Goal: Information Seeking & Learning: Understand process/instructions

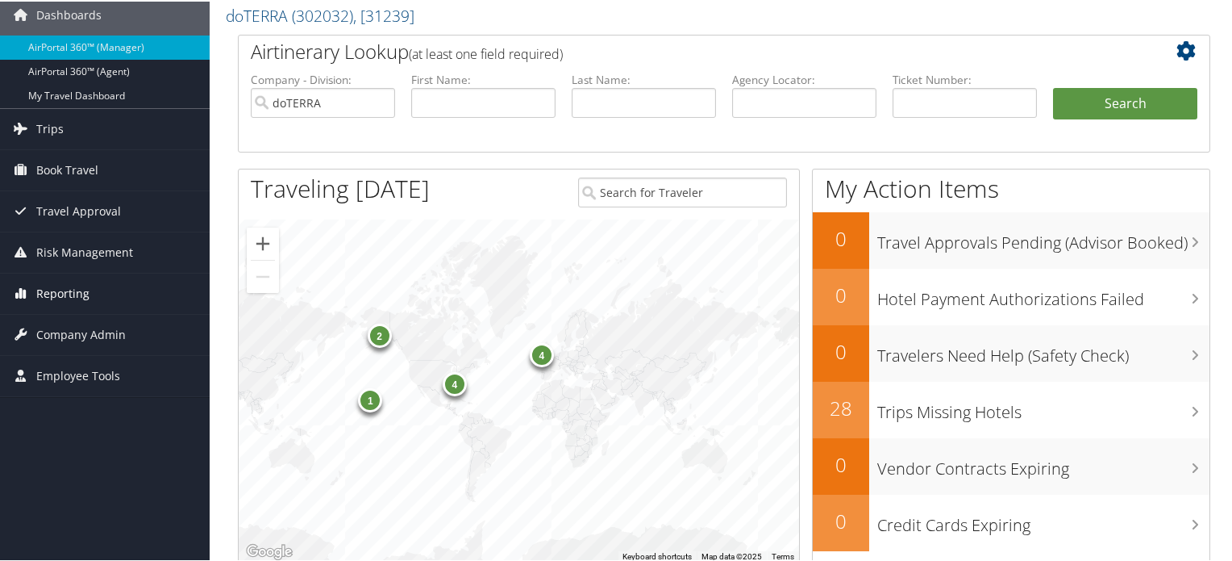
scroll to position [81, 0]
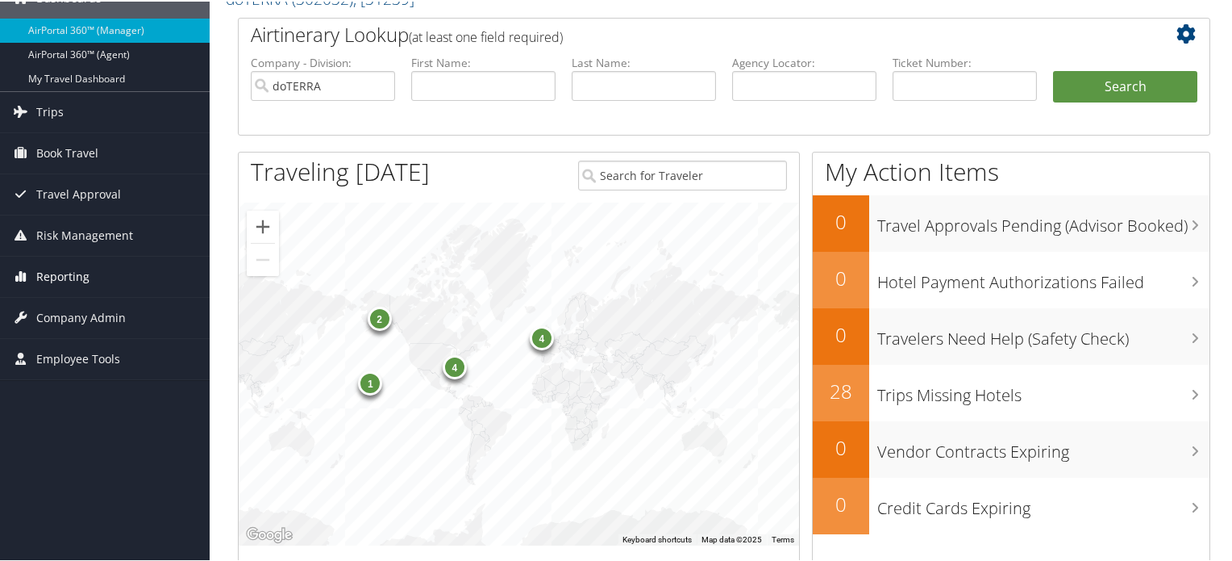
click at [77, 273] on span "Reporting" at bounding box center [62, 275] width 53 height 40
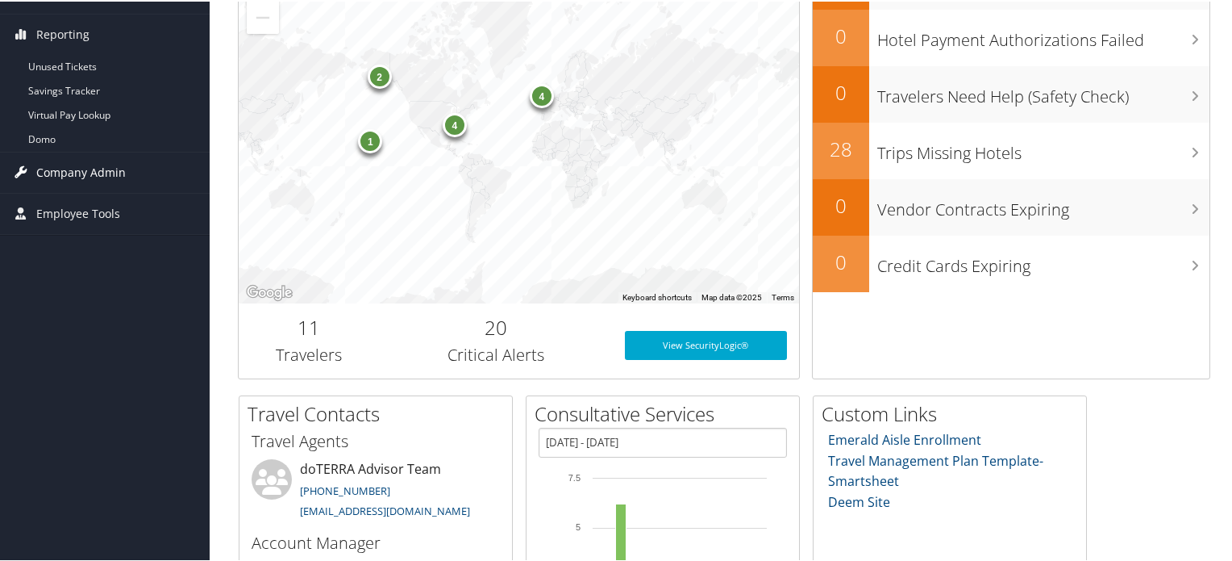
click at [95, 173] on span "Company Admin" at bounding box center [81, 171] width 90 height 40
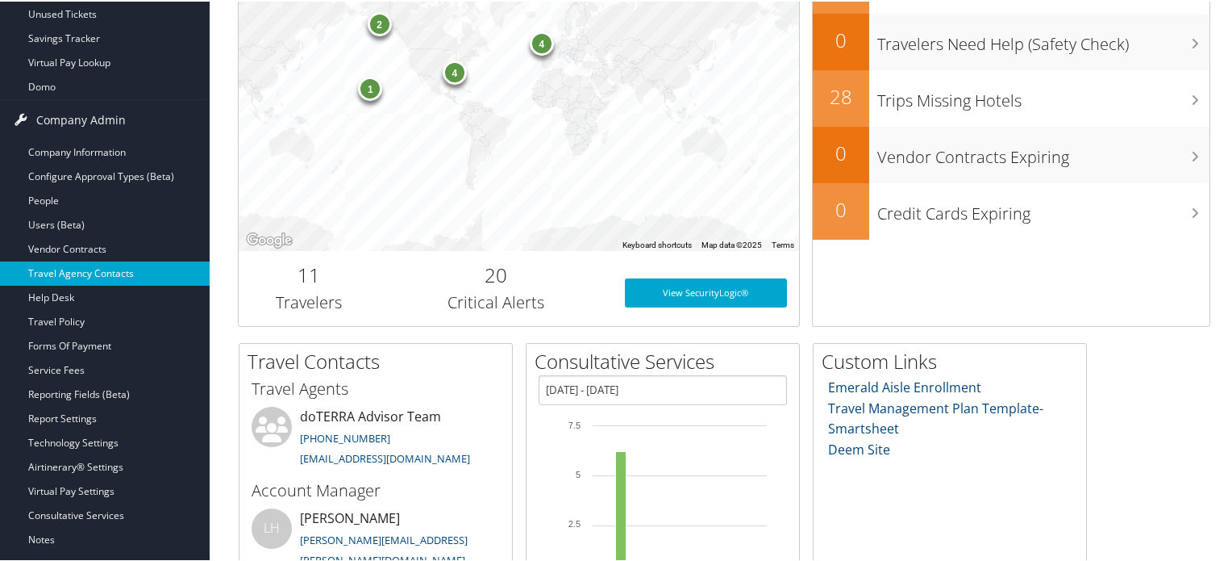
scroll to position [403, 0]
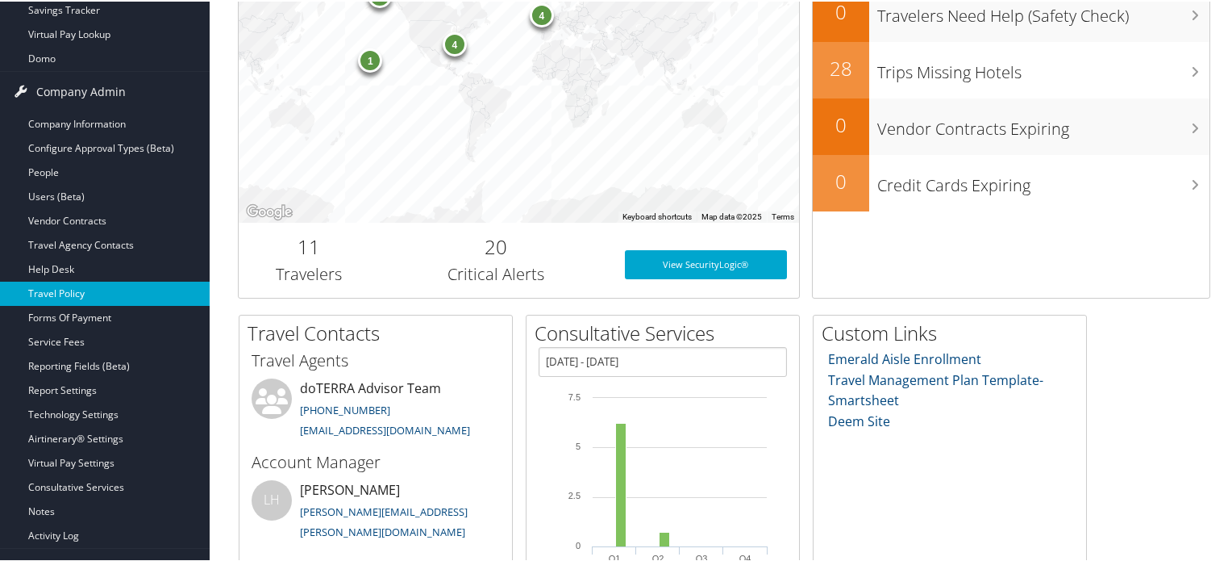
click at [93, 298] on link "Travel Policy" at bounding box center [105, 292] width 210 height 24
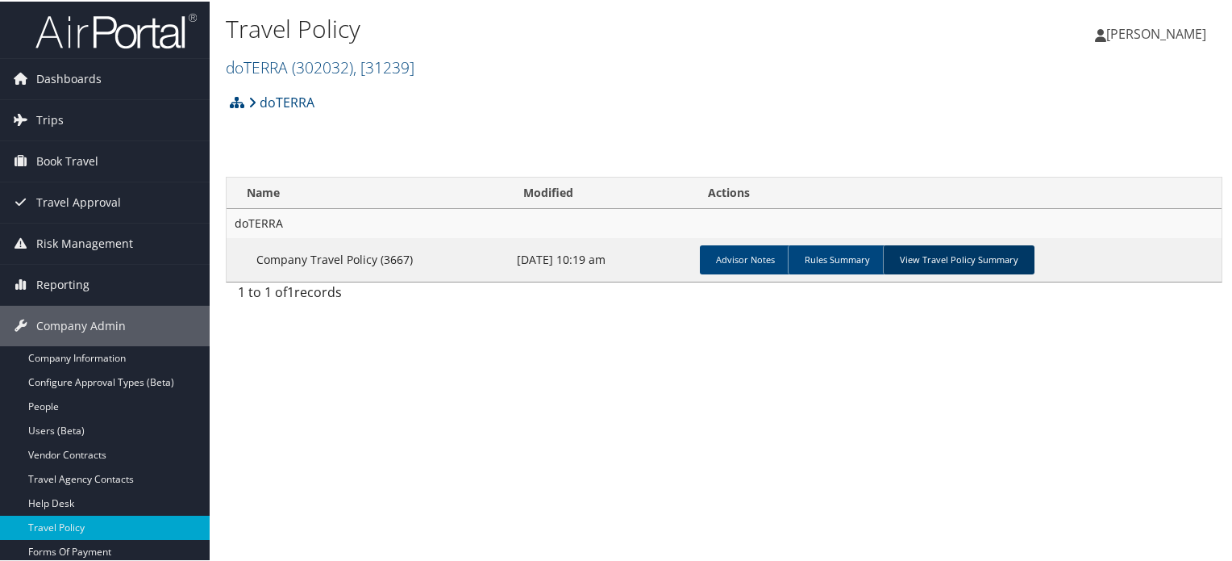
click at [968, 257] on link "View Travel Policy Summary" at bounding box center [959, 258] width 152 height 29
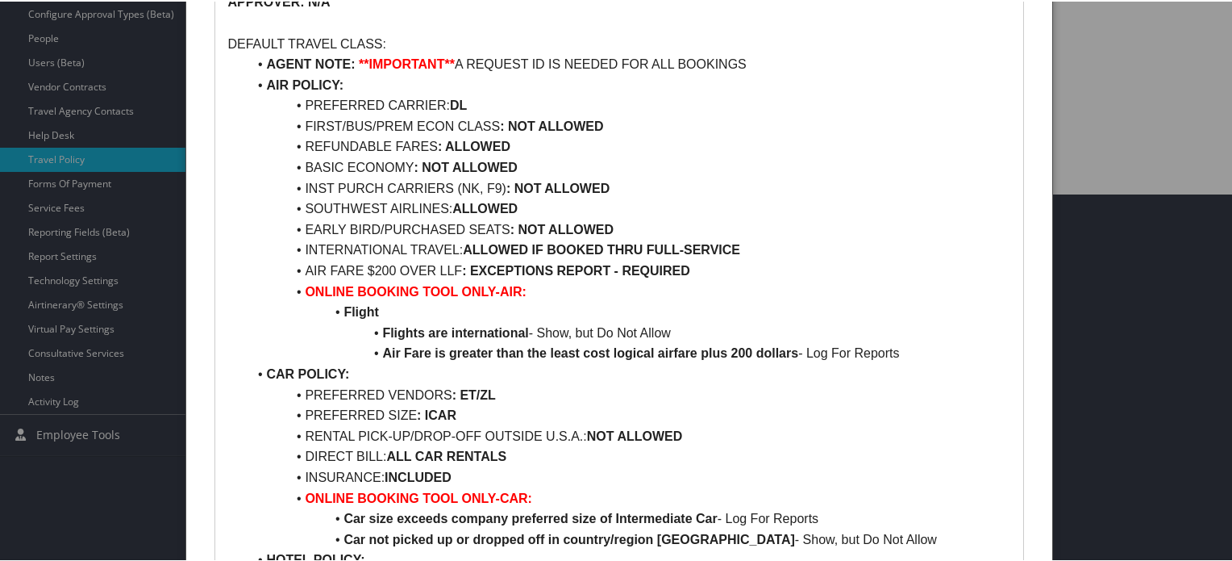
scroll to position [565, 0]
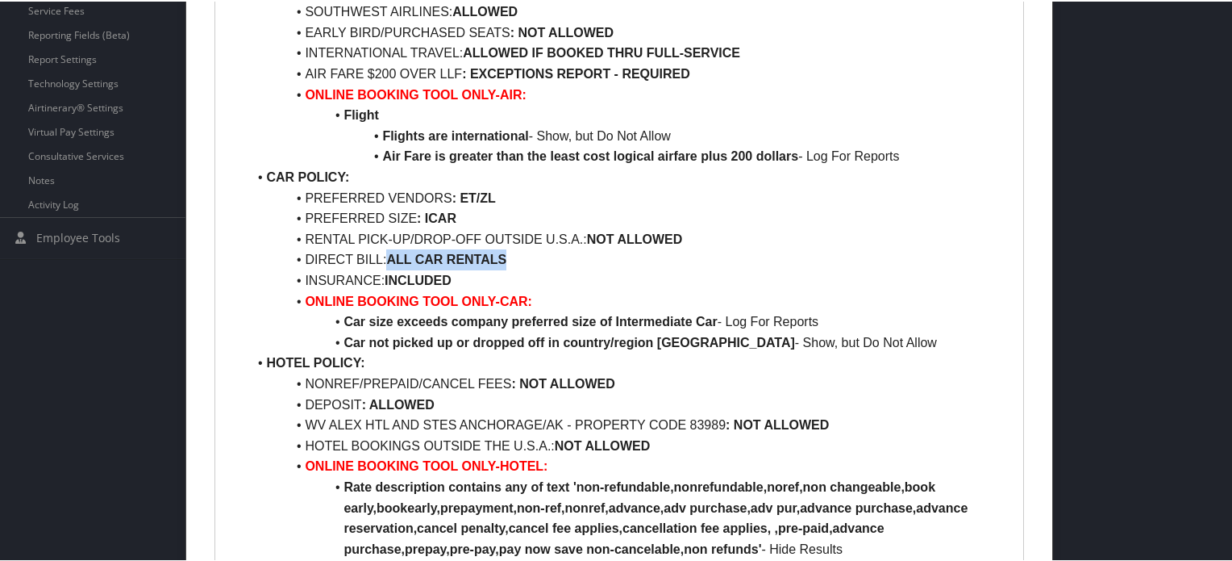
drag, startPoint x: 390, startPoint y: 257, endPoint x: 528, endPoint y: 259, distance: 137.9
click at [528, 259] on li "DIRECT BILL: ALL CAR RENTALS" at bounding box center [629, 258] width 764 height 21
click at [441, 263] on strong "ALL CAR RENTALS" at bounding box center [446, 258] width 120 height 14
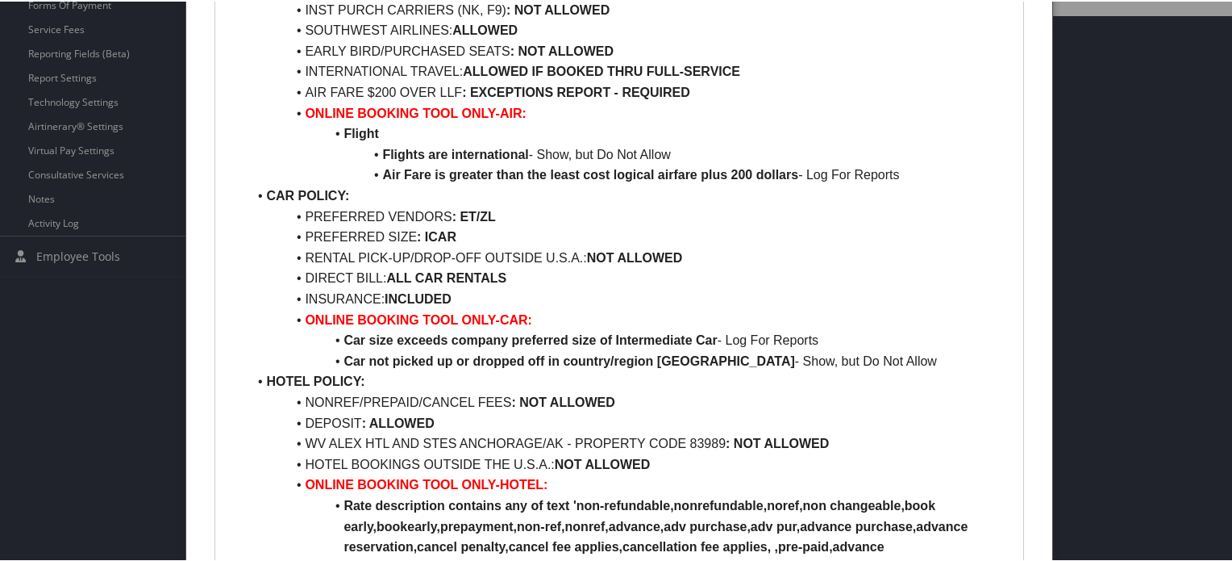
scroll to position [645, 0]
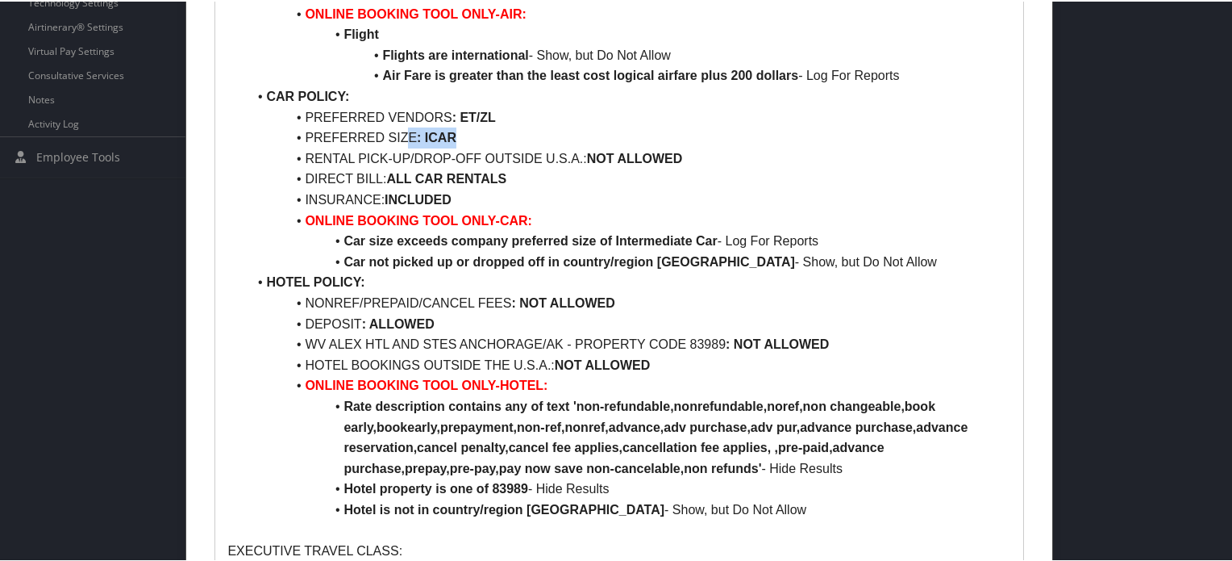
drag, startPoint x: 407, startPoint y: 133, endPoint x: 452, endPoint y: 135, distance: 44.4
click at [452, 135] on li "PREFERRED SIZE : ICAR" at bounding box center [629, 136] width 764 height 21
click at [461, 135] on li "PREFERRED SIZE : ICAR" at bounding box center [629, 136] width 764 height 21
